Goal: Information Seeking & Learning: Learn about a topic

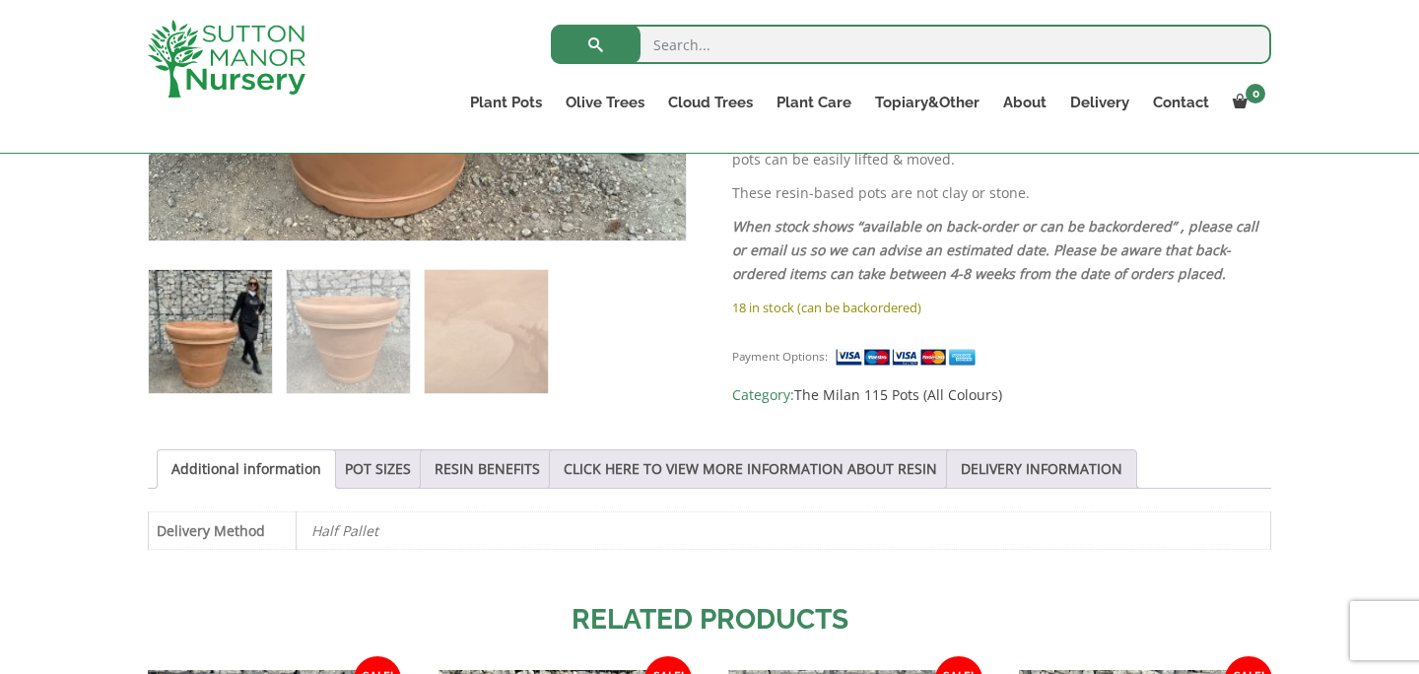
scroll to position [754, 0]
click at [381, 465] on link "POT SIZES" at bounding box center [378, 467] width 66 height 37
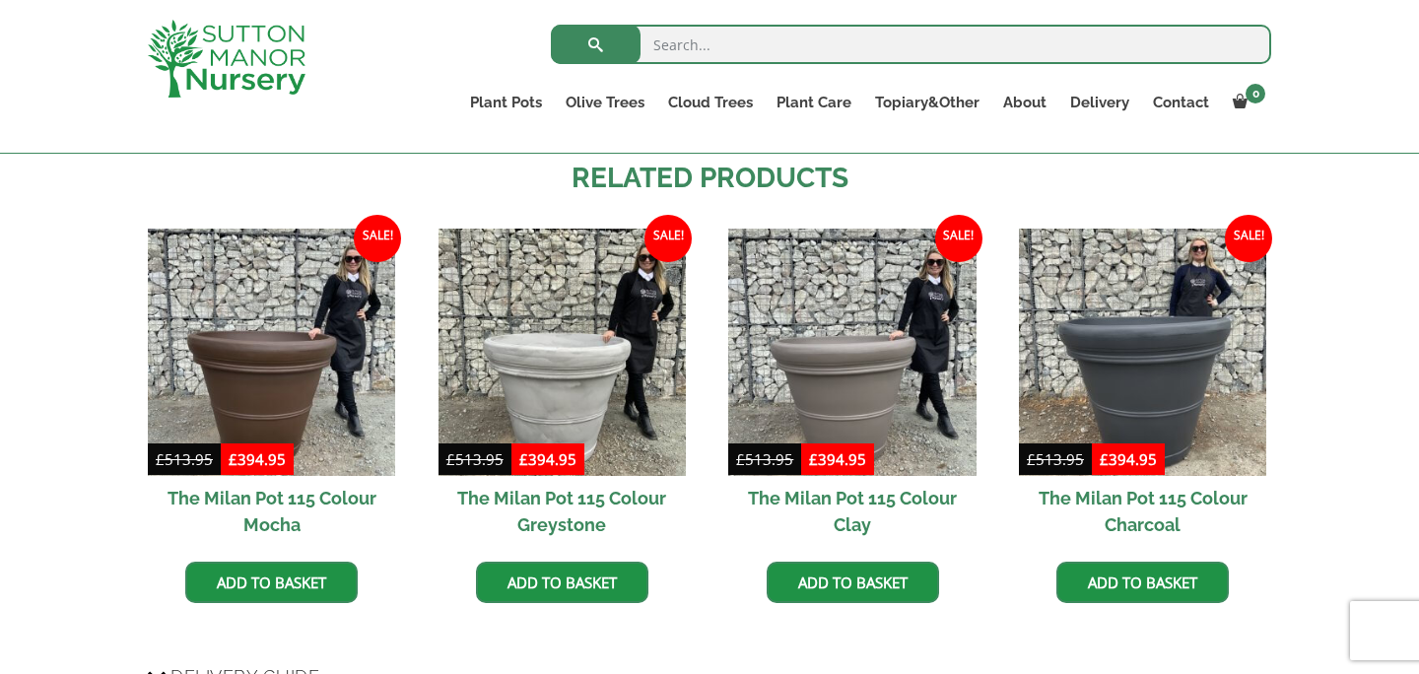
scroll to position [1589, 0]
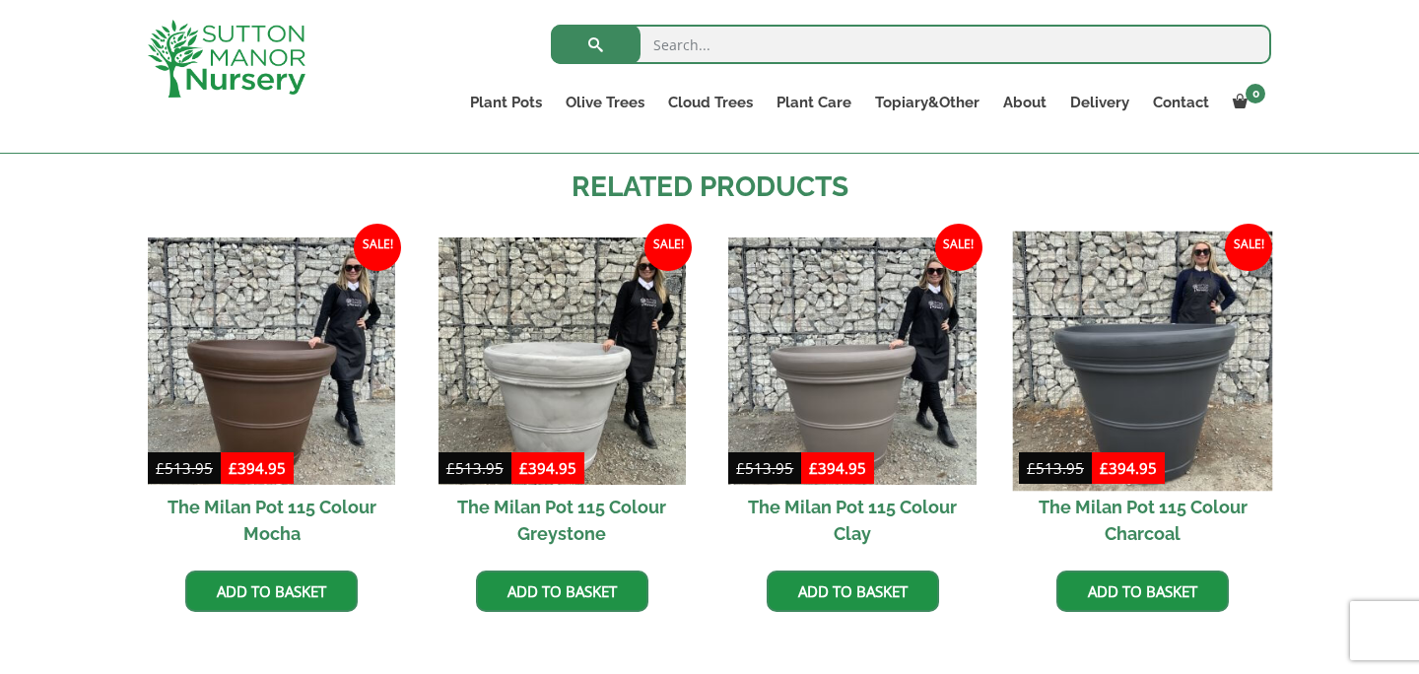
click at [1117, 375] on img at bounding box center [1143, 361] width 260 height 260
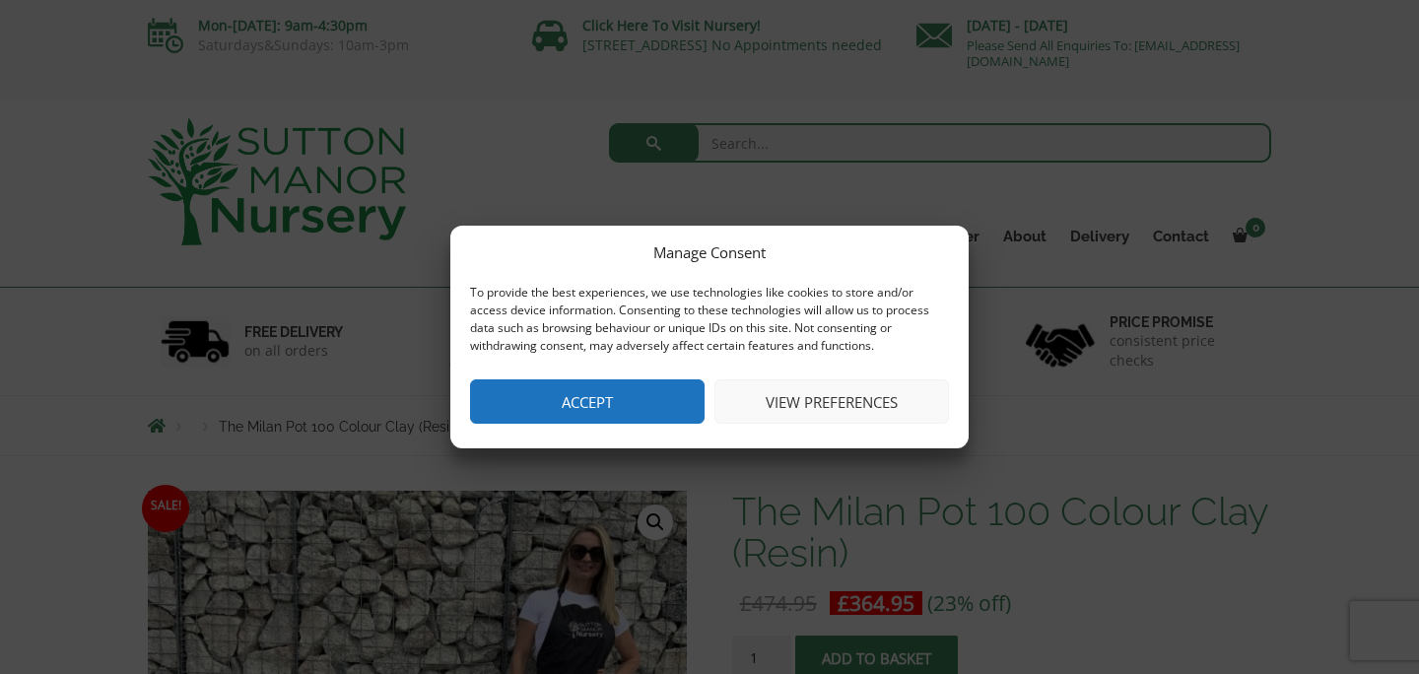
click at [610, 408] on button "Accept" at bounding box center [587, 401] width 235 height 44
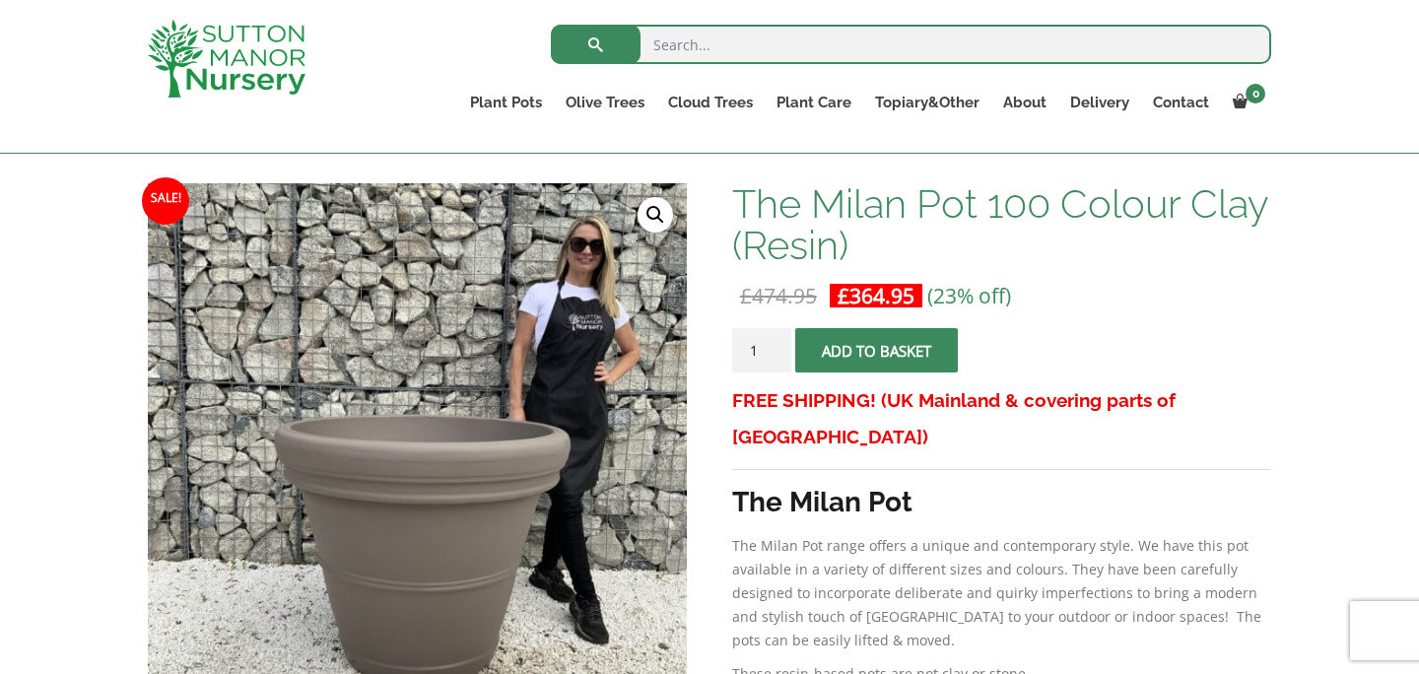
scroll to position [270, 0]
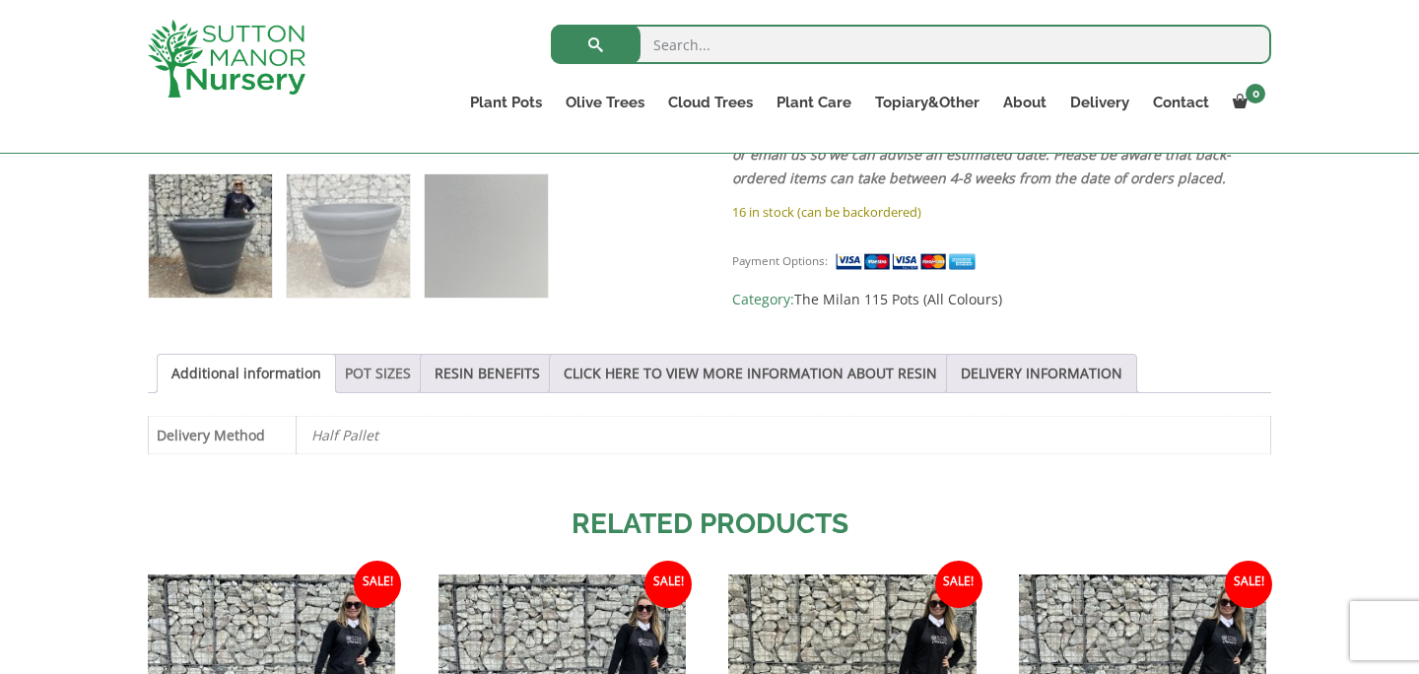
click at [371, 375] on link "POT SIZES" at bounding box center [378, 373] width 66 height 37
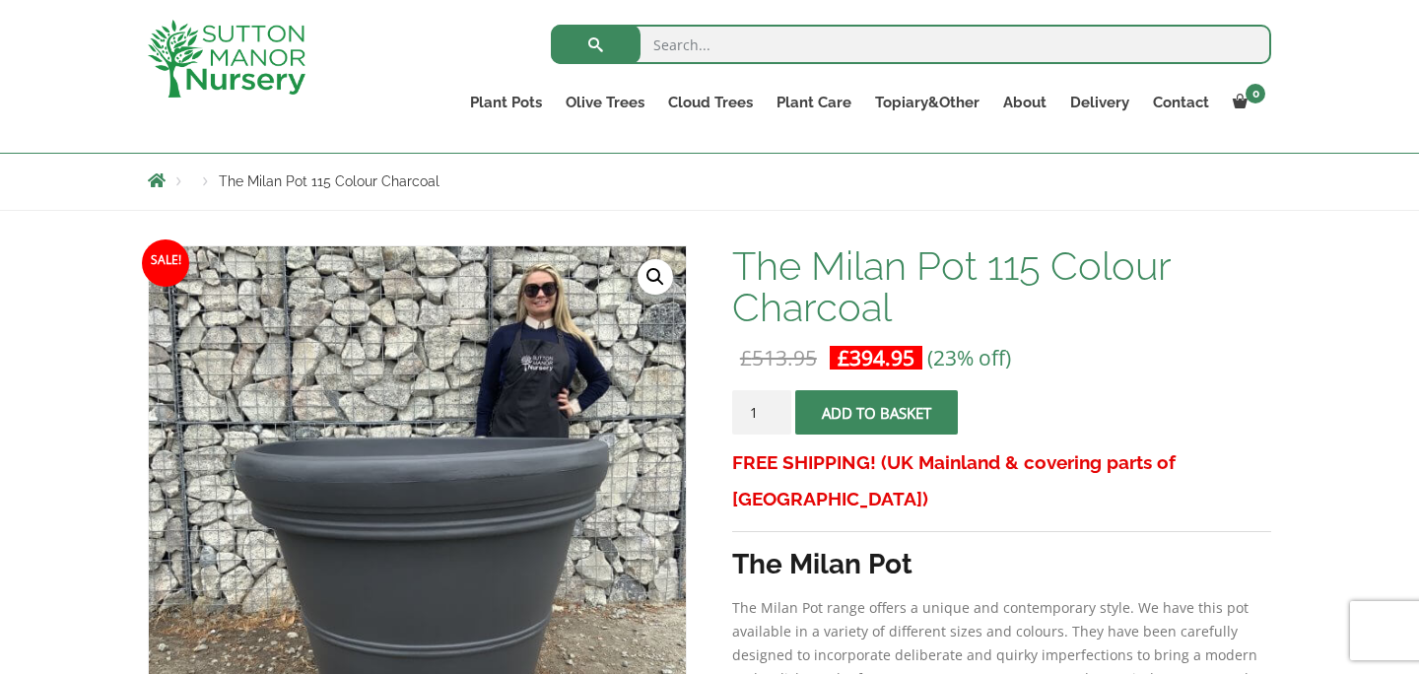
scroll to position [343, 0]
